Goal: Download file/media

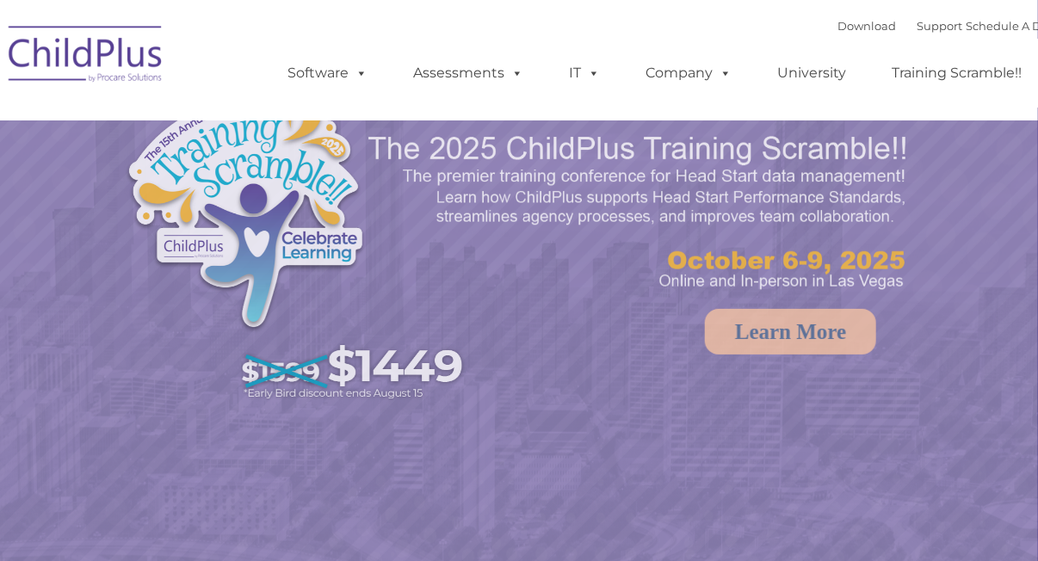
select select "MEDIUM"
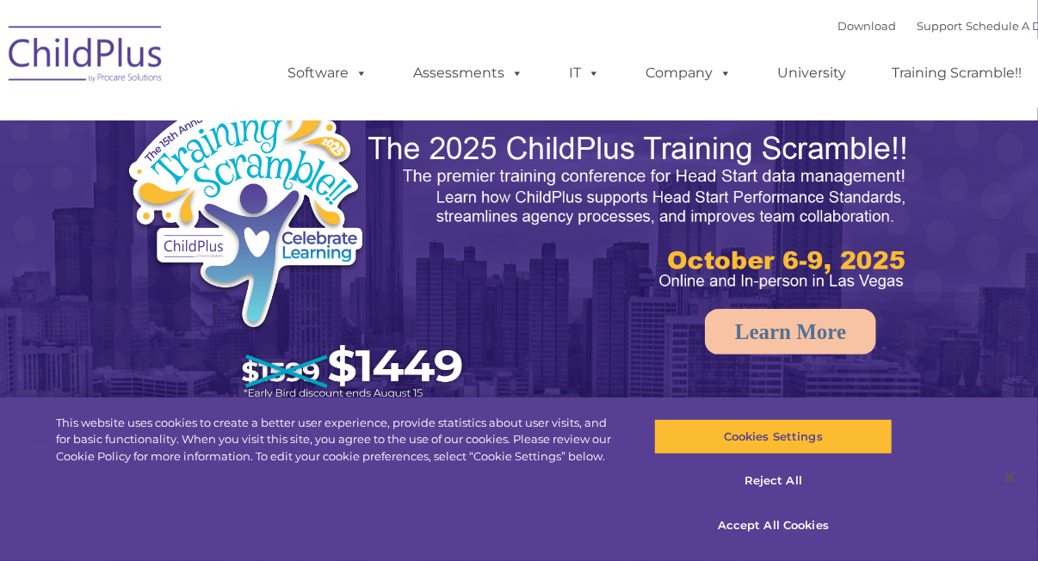
select select "MEDIUM"
click at [850, 22] on link "Download" at bounding box center [867, 26] width 59 height 14
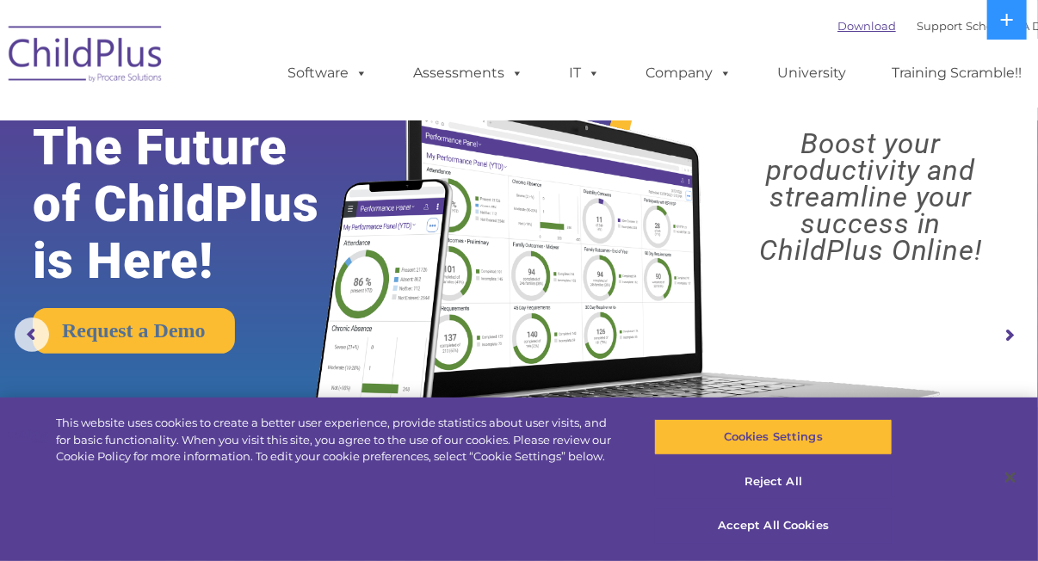
click at [838, 23] on link "Download" at bounding box center [867, 26] width 59 height 14
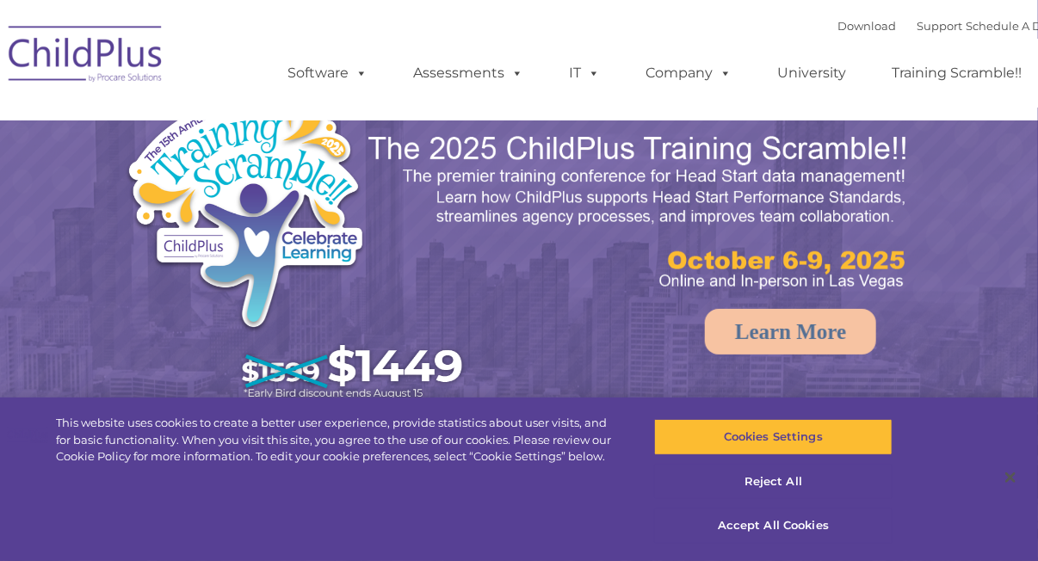
select select "MEDIUM"
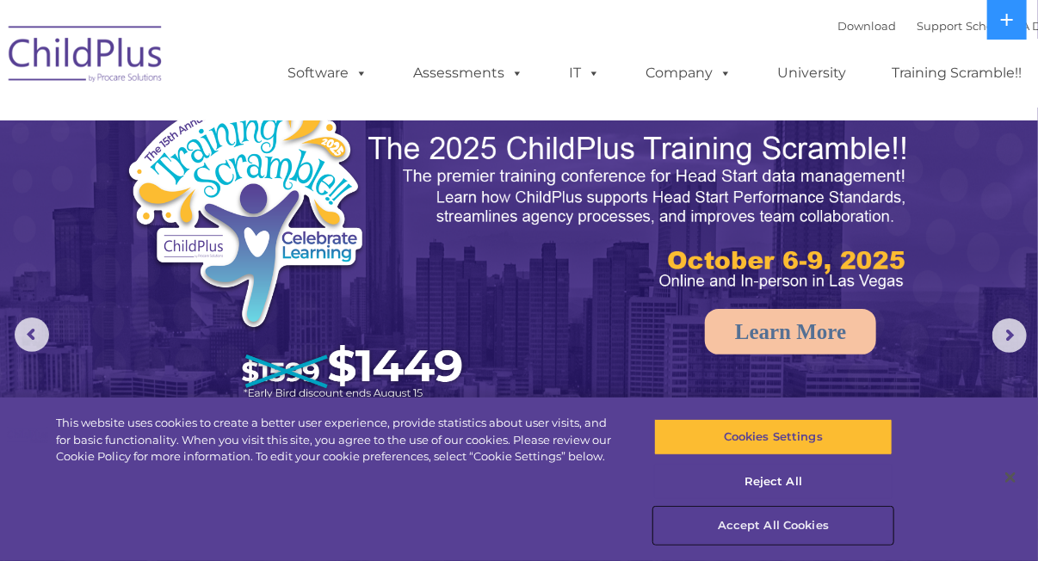
click at [773, 518] on button "Accept All Cookies" at bounding box center [773, 526] width 238 height 36
